Goal: Transaction & Acquisition: Purchase product/service

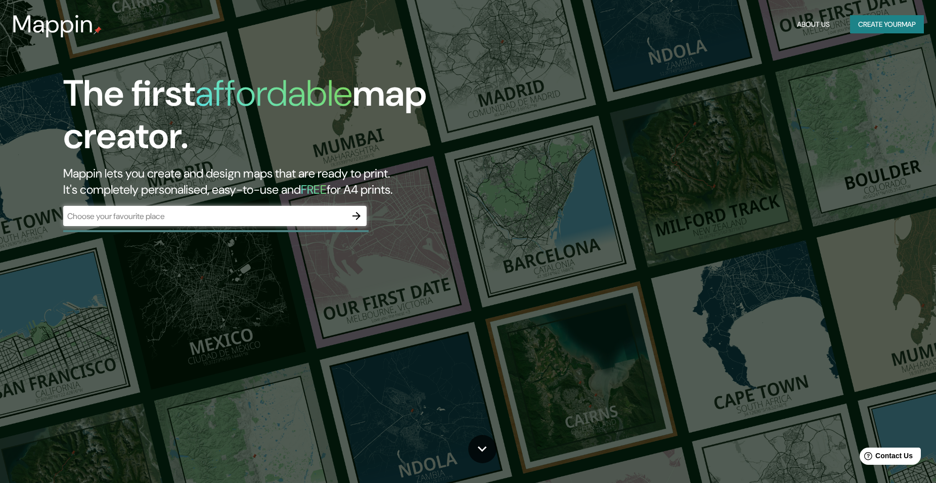
click at [197, 222] on div "​" at bounding box center [214, 216] width 303 height 20
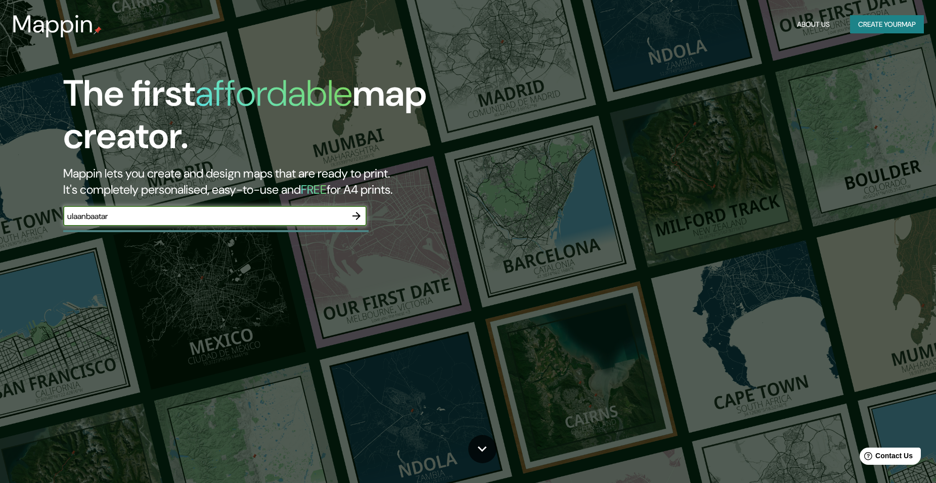
type input "ulaanbaatar"
click at [355, 215] on icon "button" at bounding box center [356, 216] width 12 height 12
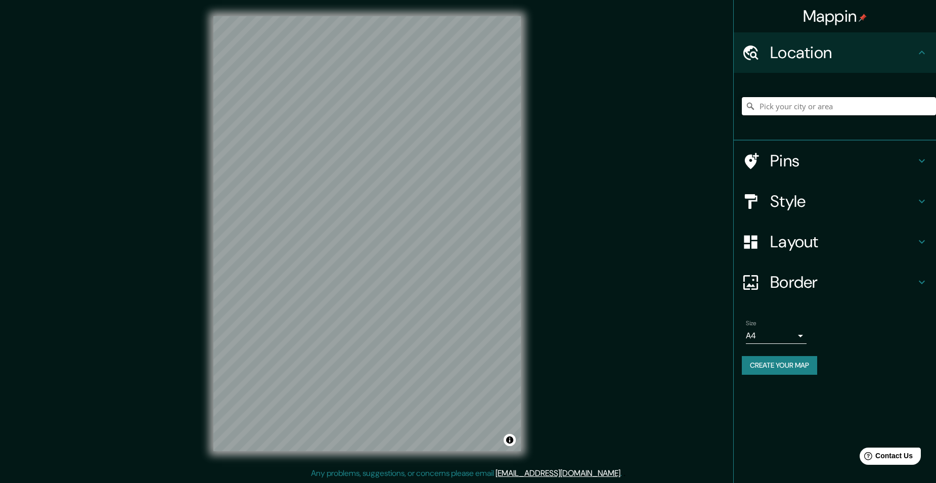
click at [828, 105] on input "Pick your city or area" at bounding box center [838, 106] width 194 height 18
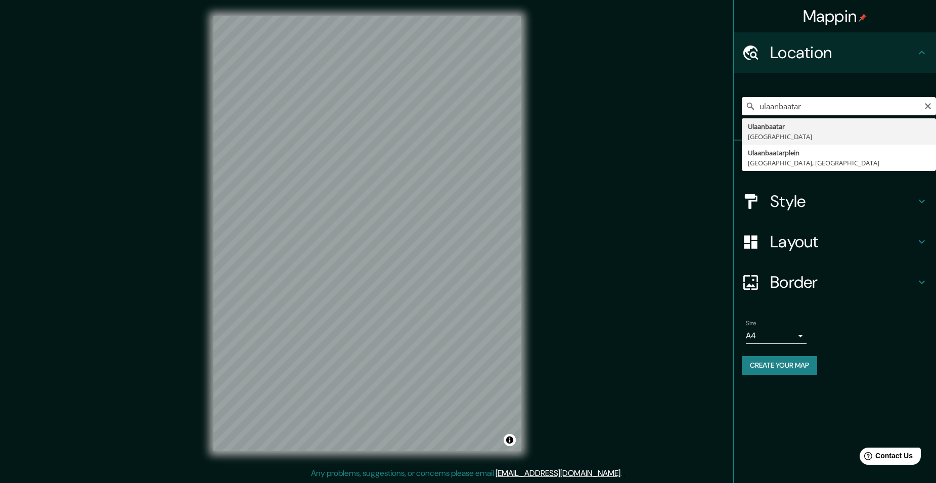
type input "Ulaanbaatar, [GEOGRAPHIC_DATA]"
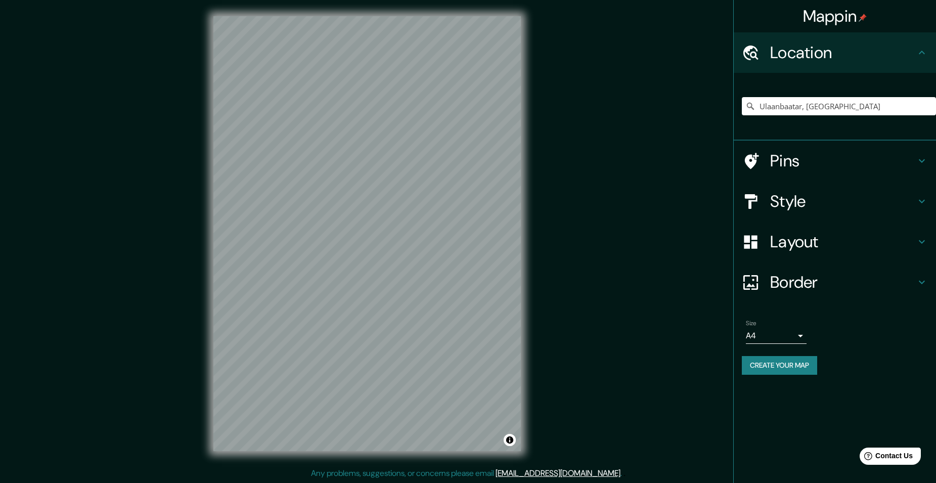
click at [925, 205] on icon at bounding box center [921, 201] width 12 height 12
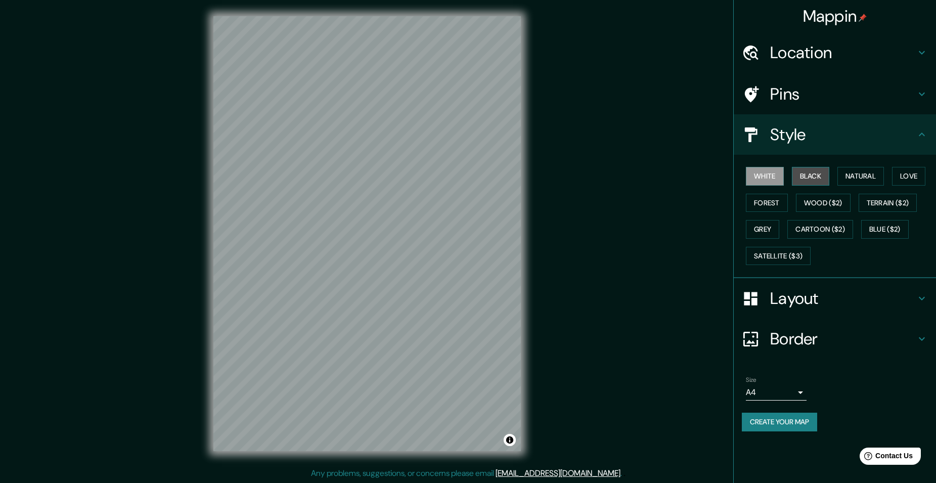
click at [819, 176] on button "Black" at bounding box center [810, 176] width 38 height 19
click at [849, 177] on button "Natural" at bounding box center [860, 176] width 46 height 19
click at [900, 174] on button "Love" at bounding box center [908, 176] width 33 height 19
click at [754, 204] on button "Forest" at bounding box center [766, 203] width 42 height 19
click at [899, 177] on button "Love" at bounding box center [908, 176] width 33 height 19
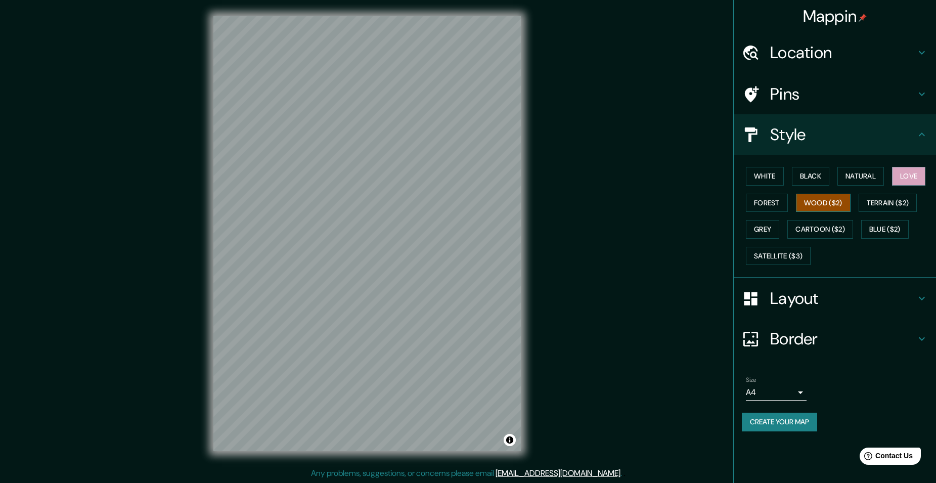
click at [827, 204] on button "Wood ($2)" at bounding box center [823, 203] width 55 height 19
click at [875, 199] on button "Terrain ($2)" at bounding box center [887, 203] width 59 height 19
click at [762, 232] on button "Grey" at bounding box center [761, 229] width 33 height 19
click at [807, 227] on button "Cartoon ($2)" at bounding box center [820, 229] width 66 height 19
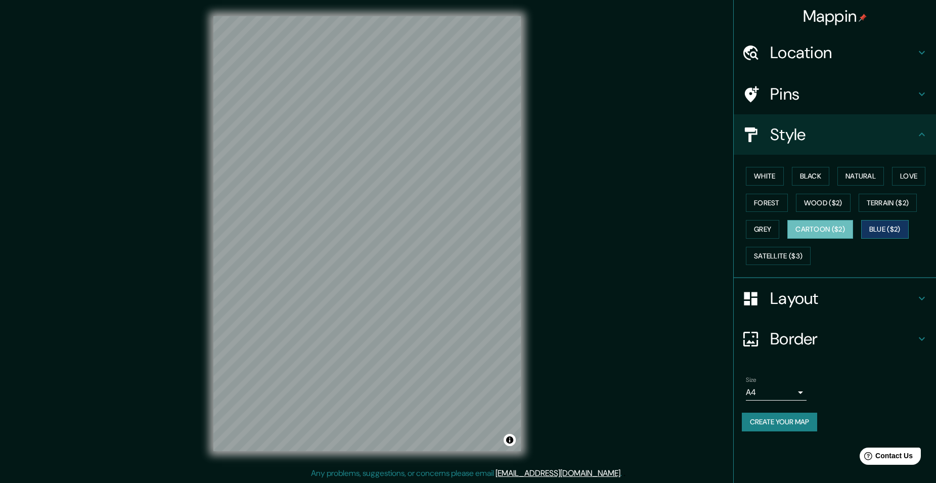
click at [883, 227] on button "Blue ($2)" at bounding box center [885, 229] width 48 height 19
click at [774, 259] on button "Satellite ($3)" at bounding box center [777, 256] width 65 height 19
click at [882, 228] on button "Blue ($2)" at bounding box center [885, 229] width 48 height 19
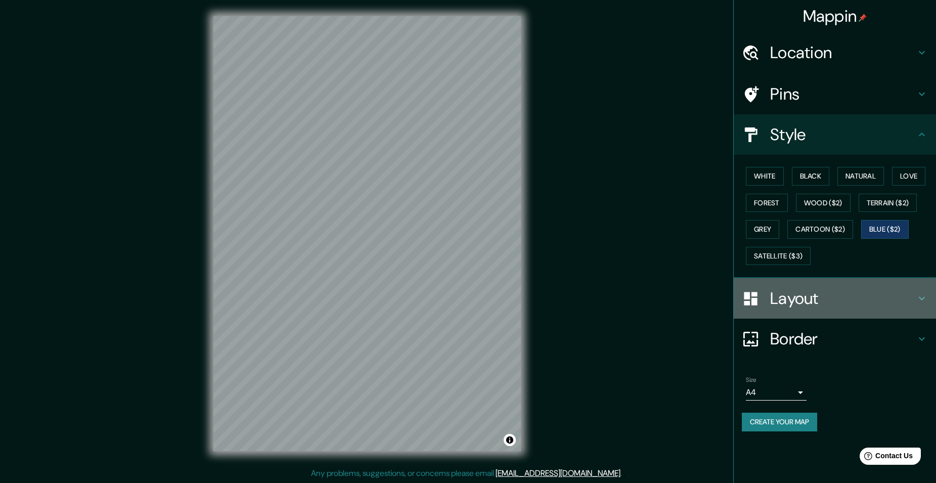
click at [901, 297] on h4 "Layout" at bounding box center [843, 298] width 146 height 20
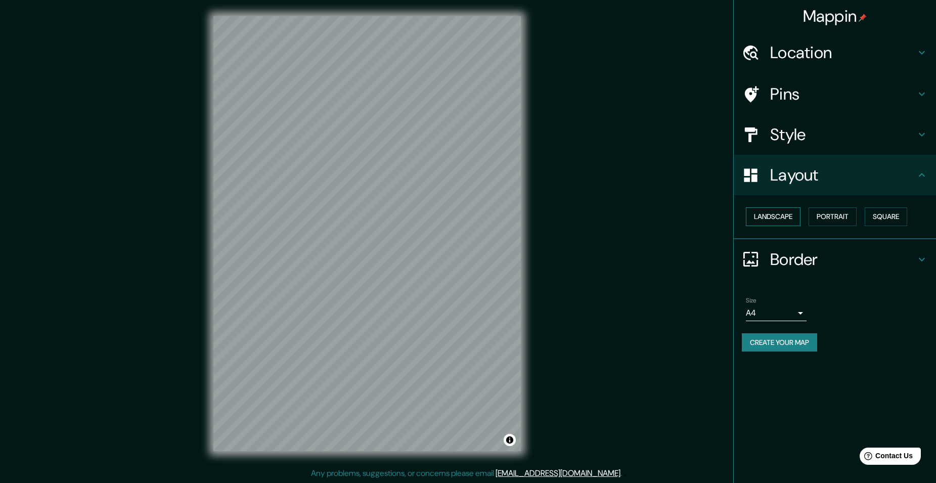
click at [770, 221] on button "Landscape" at bounding box center [772, 216] width 55 height 19
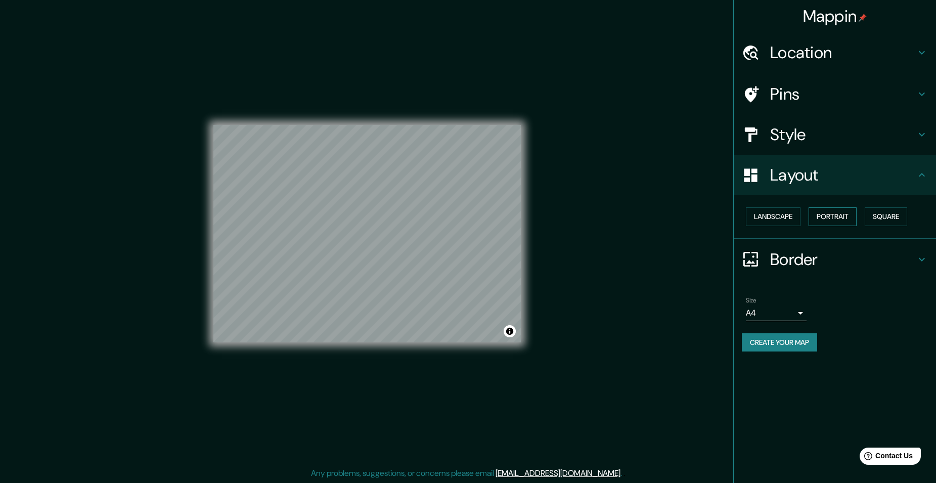
click at [829, 218] on button "Portrait" at bounding box center [832, 216] width 48 height 19
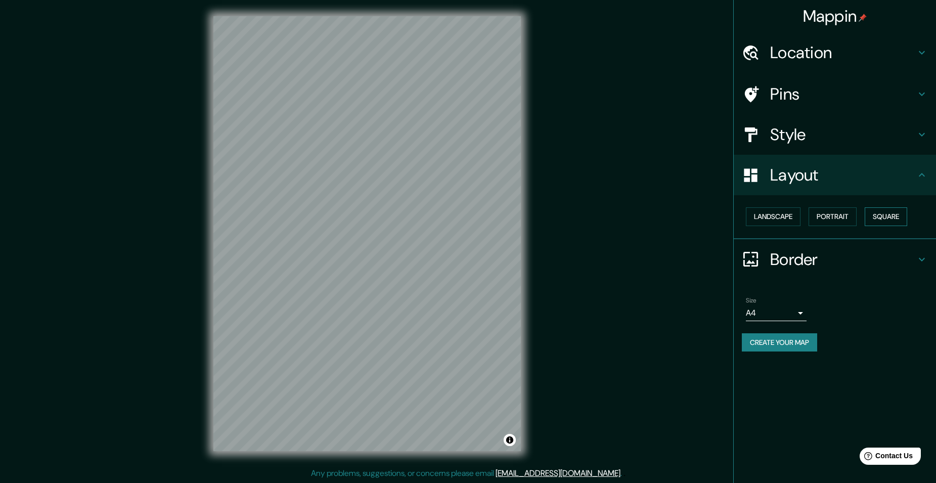
click at [889, 218] on button "Square" at bounding box center [885, 216] width 42 height 19
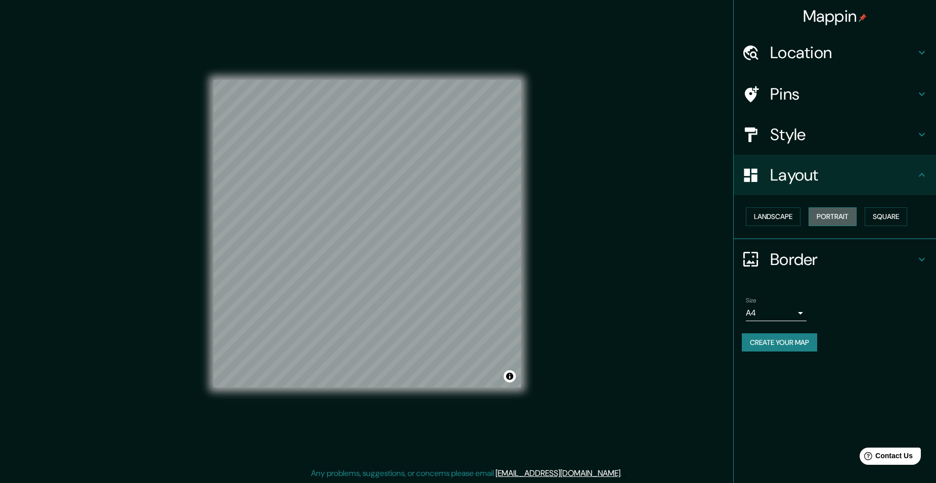
click at [836, 218] on button "Portrait" at bounding box center [832, 216] width 48 height 19
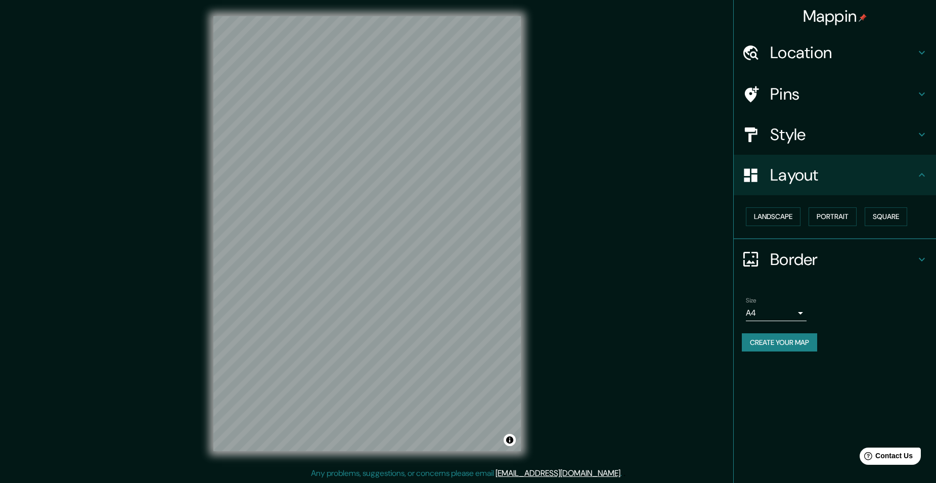
click at [798, 262] on h4 "Border" at bounding box center [843, 259] width 146 height 20
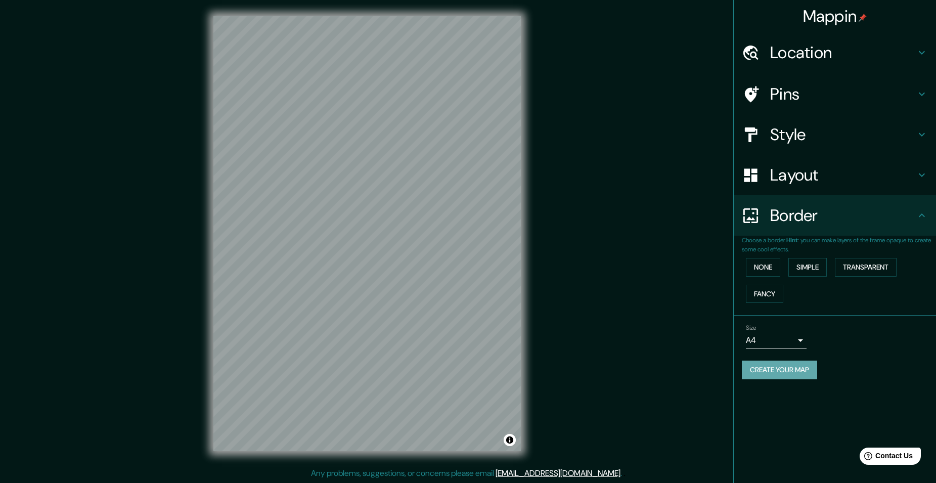
click at [776, 365] on button "Create your map" at bounding box center [778, 369] width 75 height 19
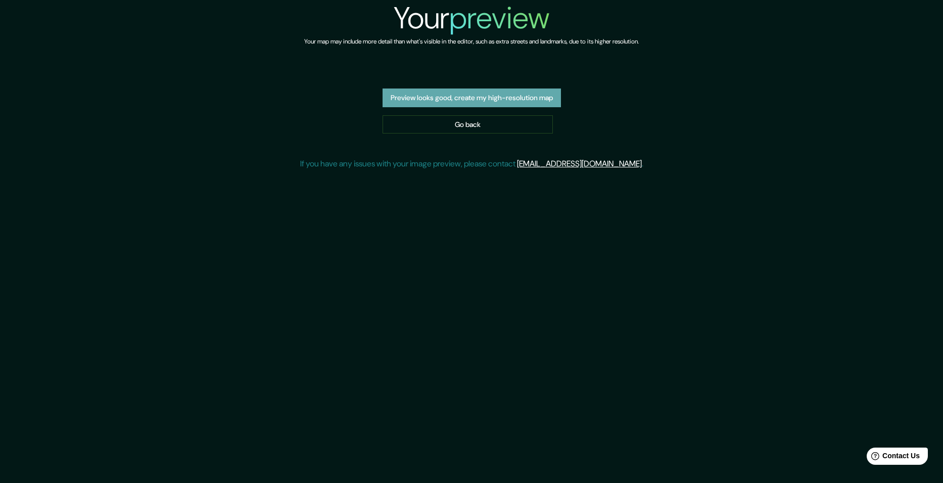
click at [528, 107] on button "Preview looks good, create my high-resolution map" at bounding box center [472, 97] width 178 height 19
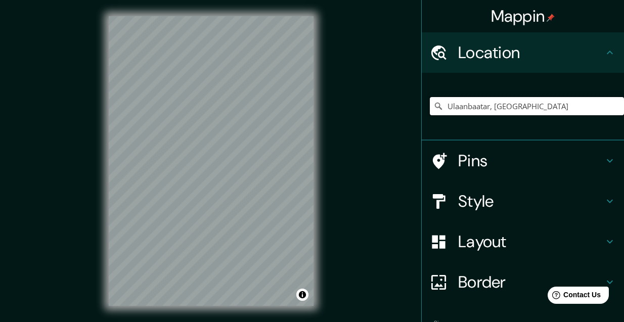
click at [551, 108] on input "Ulaanbaatar, Mongolia" at bounding box center [527, 106] width 194 height 18
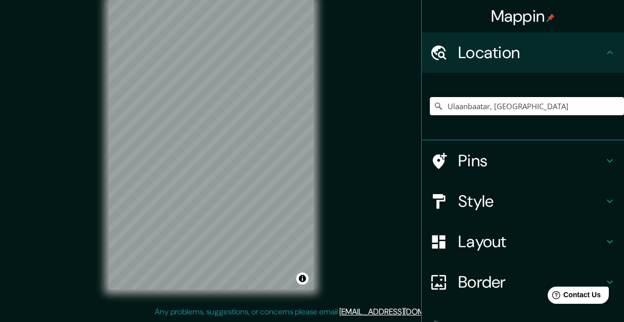
click at [503, 106] on input "Ulaanbaatar, [GEOGRAPHIC_DATA]" at bounding box center [527, 106] width 194 height 18
click at [433, 109] on icon at bounding box center [438, 106] width 10 height 10
click at [433, 106] on icon at bounding box center [438, 106] width 10 height 10
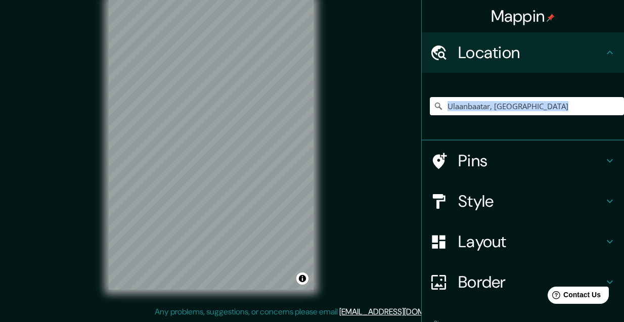
click at [433, 106] on icon at bounding box center [438, 106] width 10 height 10
click at [503, 104] on input "Pick your city or area" at bounding box center [527, 106] width 194 height 18
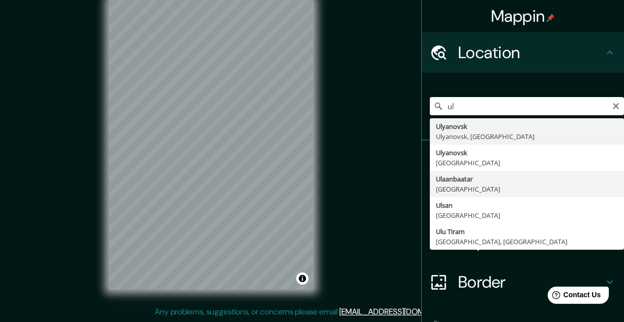
type input "Ulaanbaatar, [GEOGRAPHIC_DATA]"
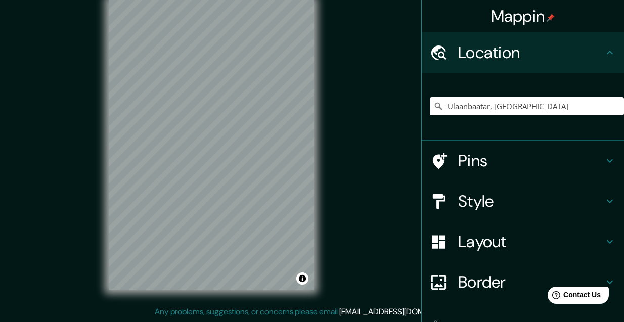
click at [361, 116] on div "Mappin Location [GEOGRAPHIC_DATA], [GEOGRAPHIC_DATA] Pins Style Layout Border C…" at bounding box center [312, 153] width 624 height 338
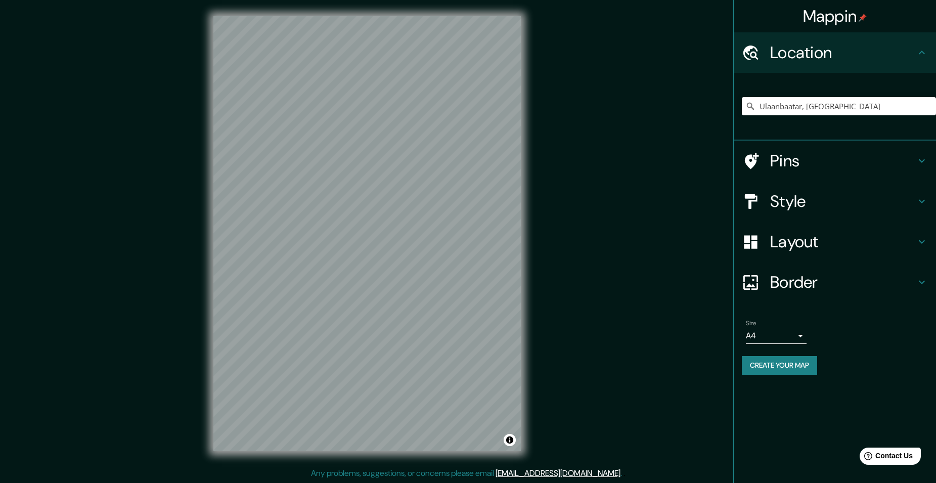
click at [623, 199] on h4 "Style" at bounding box center [843, 201] width 146 height 20
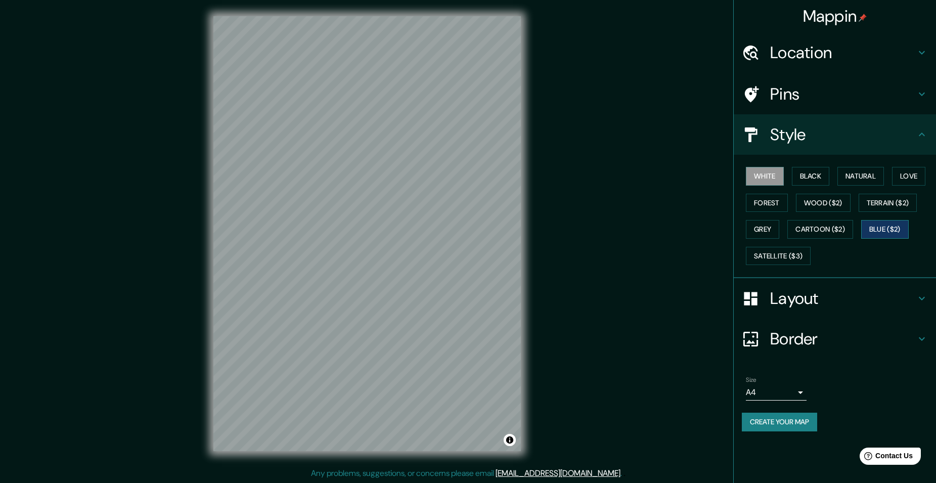
click at [623, 226] on button "Blue ($2)" at bounding box center [885, 229] width 48 height 19
click at [623, 182] on button "Black" at bounding box center [810, 176] width 38 height 19
click at [623, 176] on button "Natural" at bounding box center [860, 176] width 46 height 19
click at [623, 174] on button "Love" at bounding box center [908, 176] width 33 height 19
click at [623, 203] on button "Terrain ($2)" at bounding box center [887, 203] width 59 height 19
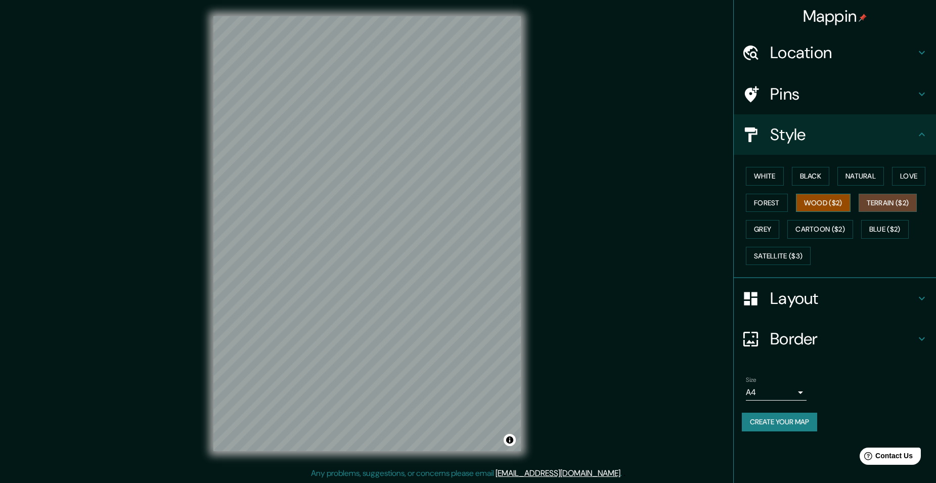
click at [623, 211] on button "Wood ($2)" at bounding box center [823, 203] width 55 height 19
click at [623, 233] on button "Grey" at bounding box center [761, 229] width 33 height 19
click at [144, 148] on div "© Mapbox © OpenStreetMap Improve this map" at bounding box center [367, 233] width 842 height 435
click at [155, 142] on div "© Mapbox © OpenStreetMap Improve this map" at bounding box center [367, 233] width 842 height 435
